Goal: Task Accomplishment & Management: Manage account settings

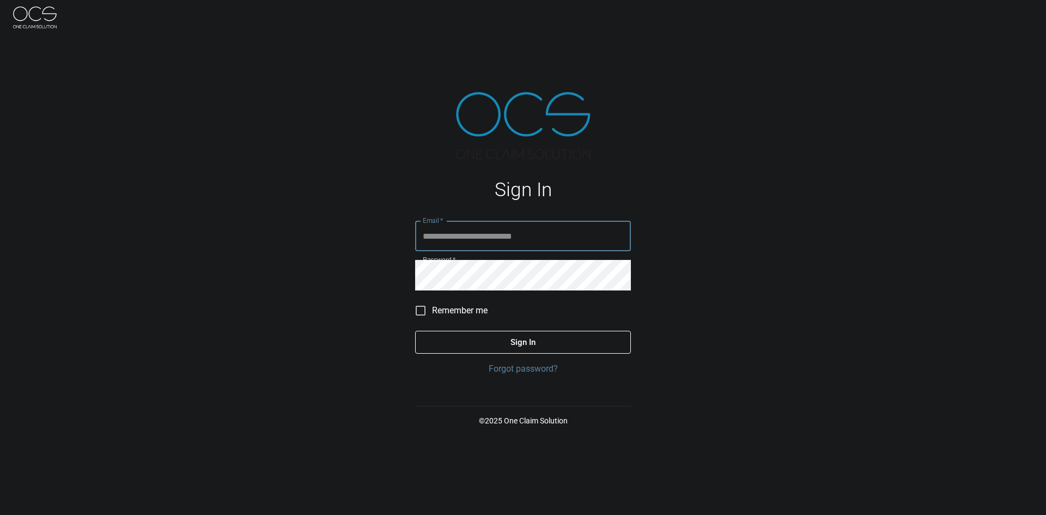
type input "**********"
click at [499, 343] on button "Sign In" at bounding box center [523, 342] width 216 height 23
